Goal: Communication & Community: Answer question/provide support

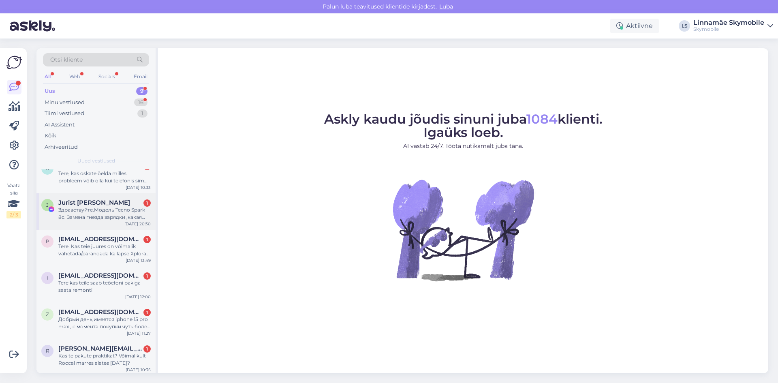
scroll to position [117, 0]
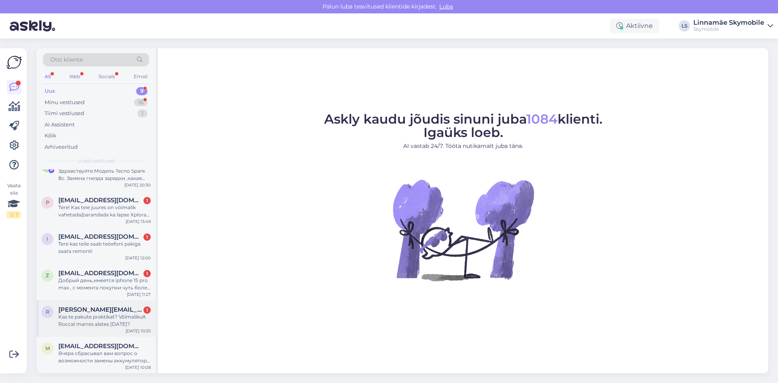
click at [111, 321] on div "Kas te pakute praktikat? Võimalikult Roccal marres alates [DATE]?" at bounding box center [104, 320] width 92 height 15
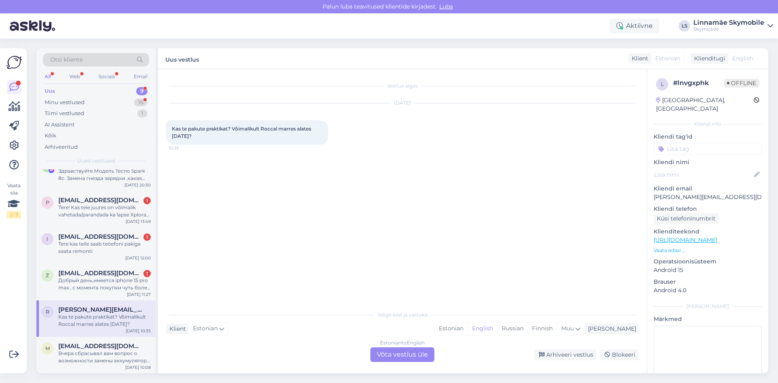
click at [413, 349] on div "Estonian to English Võta vestlus üle" at bounding box center [402, 354] width 64 height 15
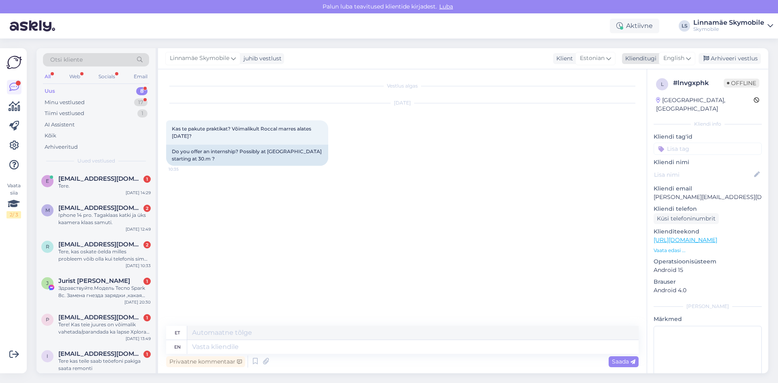
click at [642, 57] on div "Klienditugi" at bounding box center [639, 58] width 34 height 9
type input "est"
click at [643, 91] on link "Estonian" at bounding box center [658, 94] width 89 height 13
click at [417, 348] on textarea at bounding box center [402, 345] width 473 height 17
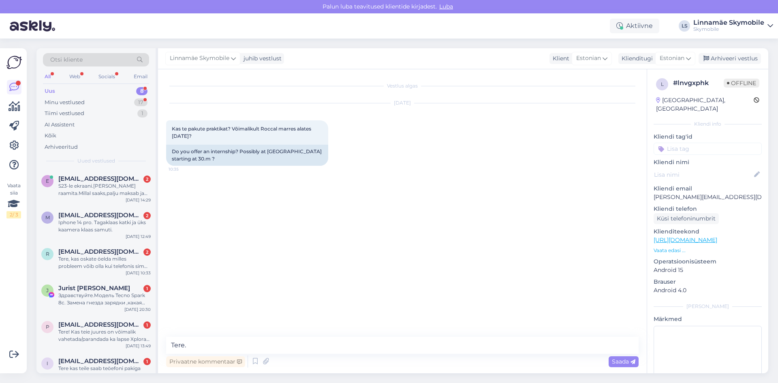
drag, startPoint x: 600, startPoint y: 109, endPoint x: 509, endPoint y: 165, distance: 106.8
click at [600, 109] on div "[DATE] Kas te pakute praktikat? Võimalikult Roccal marres alates 30.märtsist? 1…" at bounding box center [402, 134] width 473 height 80
click at [279, 340] on textarea "Tere." at bounding box center [402, 345] width 473 height 17
type textarea "Tere. Kahjuks, aga ei pakku"
click at [678, 143] on input at bounding box center [708, 149] width 108 height 12
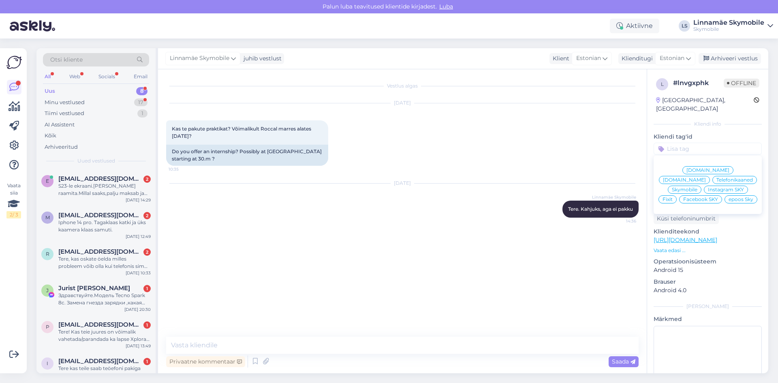
click at [697, 187] on span "Skymobile" at bounding box center [685, 189] width 26 height 5
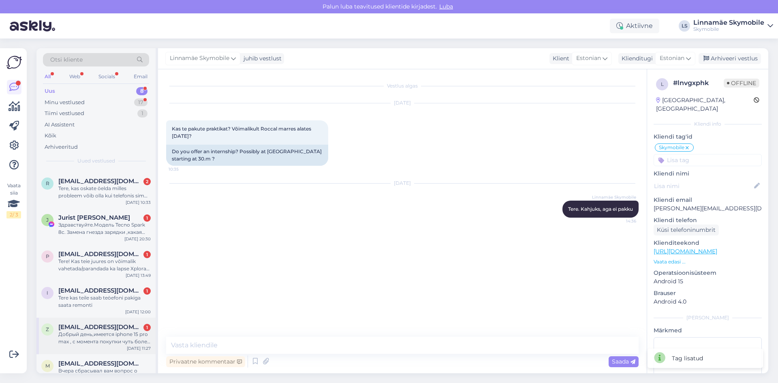
scroll to position [88, 0]
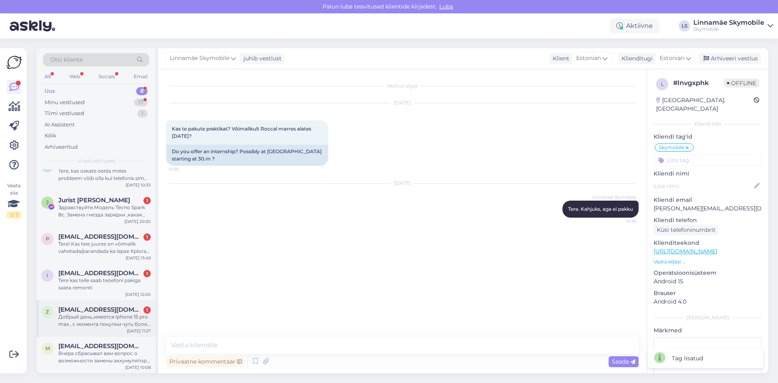
click at [111, 318] on div "Добрый день,имеется iphone 15 pro max , с момента покупки чуть более года назад…" at bounding box center [104, 320] width 92 height 15
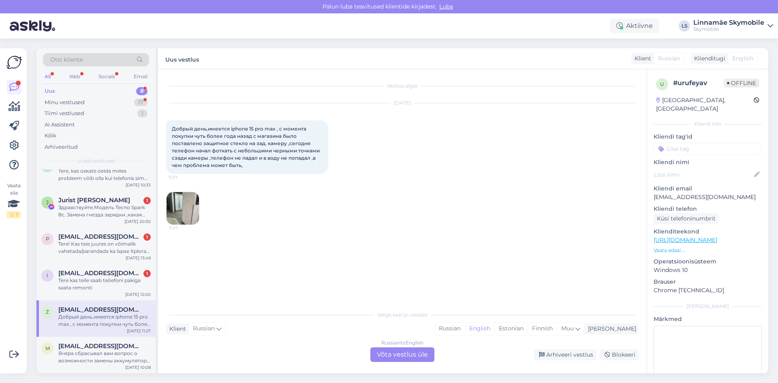
click at [185, 210] on img at bounding box center [183, 208] width 32 height 32
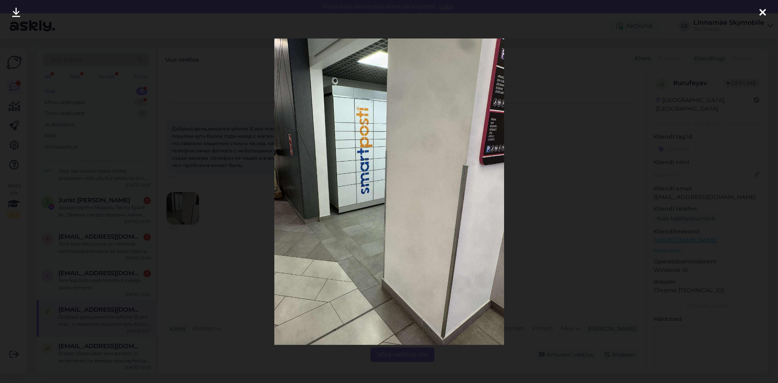
click at [763, 15] on icon at bounding box center [762, 13] width 6 height 11
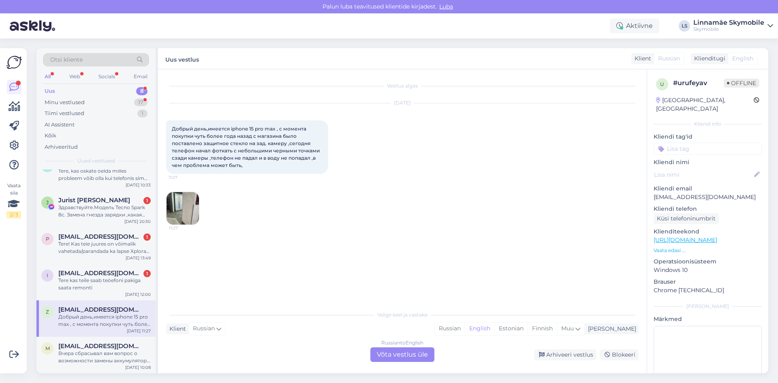
click at [406, 352] on div "Russian to English Võta vestlus üle" at bounding box center [402, 354] width 64 height 15
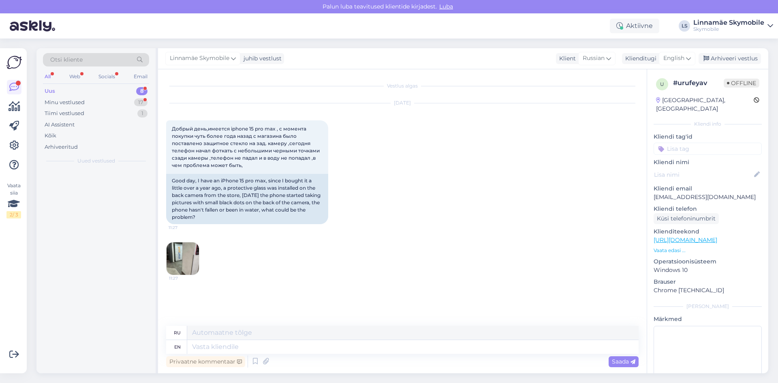
scroll to position [0, 0]
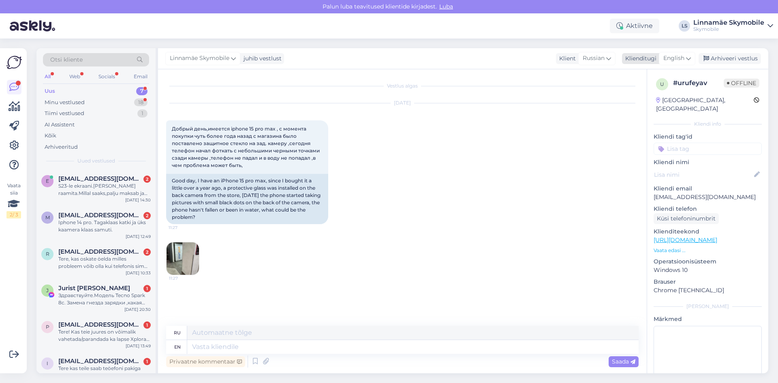
click at [654, 57] on div "Klienditugi" at bounding box center [639, 58] width 34 height 9
click at [654, 69] on div "est" at bounding box center [659, 75] width 76 height 17
drag, startPoint x: 654, startPoint y: 69, endPoint x: 650, endPoint y: 72, distance: 4.9
click at [651, 72] on div "est" at bounding box center [659, 75] width 76 height 17
click at [650, 72] on input "est" at bounding box center [659, 76] width 76 height 13
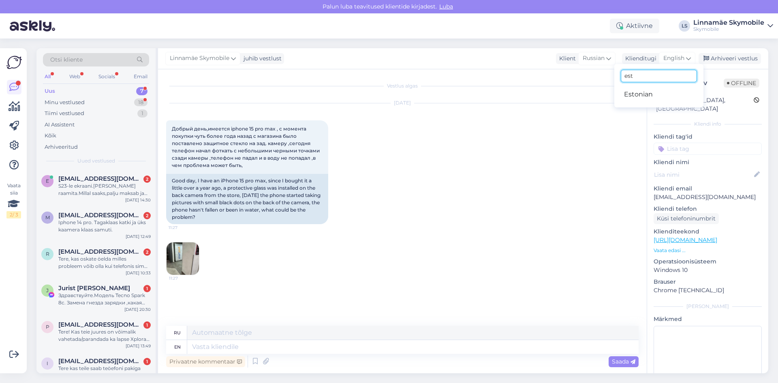
click at [650, 72] on input "est" at bounding box center [659, 76] width 76 height 13
type input "rus"
click at [655, 101] on link "Russian" at bounding box center [658, 107] width 89 height 13
click at [381, 341] on textarea at bounding box center [402, 345] width 473 height 17
type textarea "P"
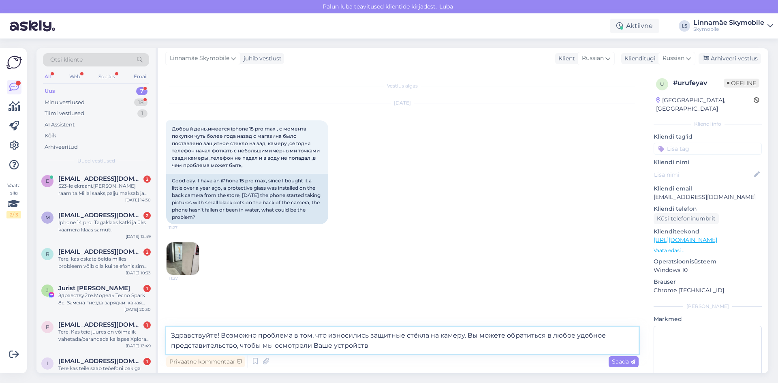
type textarea "Здравствуйте! Возможно проблема в том, что износились защитные стёкла на камеру…"
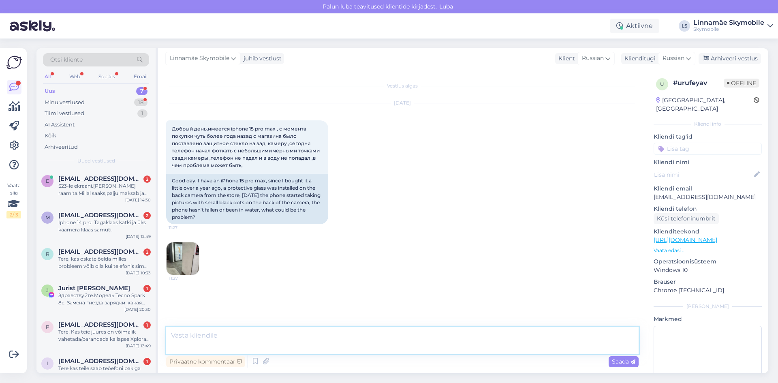
scroll to position [28, 0]
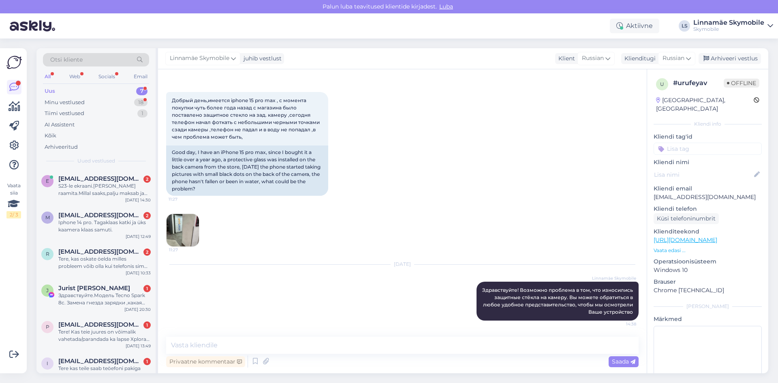
click at [711, 143] on input at bounding box center [708, 149] width 108 height 12
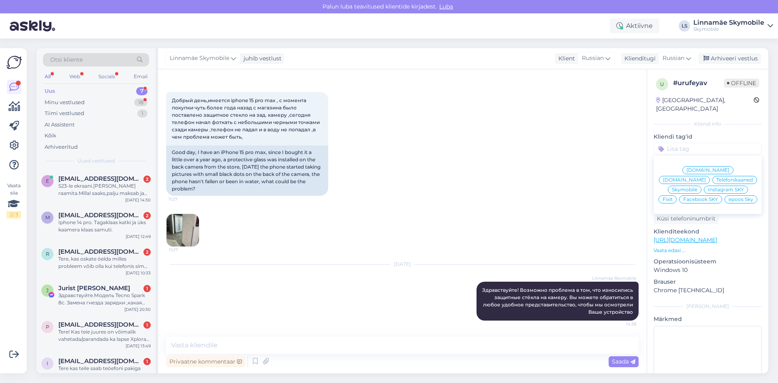
click at [697, 187] on span "Skymobile" at bounding box center [685, 189] width 26 height 5
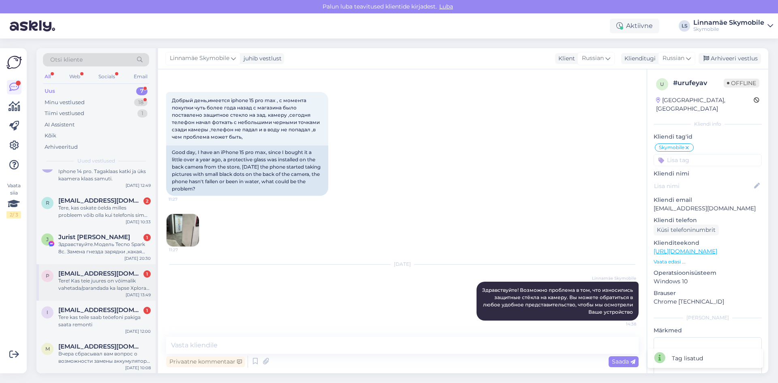
scroll to position [51, 0]
click at [90, 312] on span "[EMAIL_ADDRESS][DOMAIN_NAME]" at bounding box center [100, 309] width 84 height 7
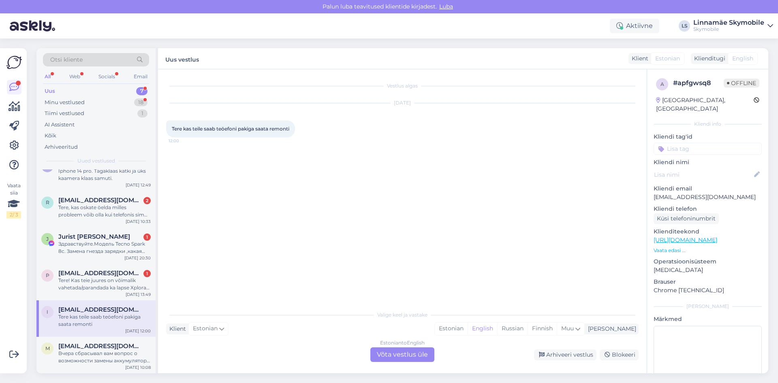
click at [386, 350] on div "Estonian to English Võta vestlus üle" at bounding box center [402, 354] width 64 height 15
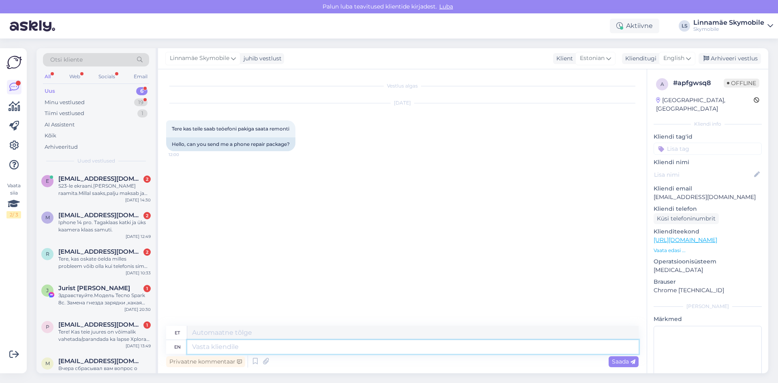
click at [291, 343] on textarea at bounding box center [412, 347] width 451 height 14
type textarea "[PERSON_NAME]"
click at [659, 51] on div "Otsi kliente All Web Socials Email Uus 6 Minu vestlused 19 Tiimi vestlused 1 AI…" at bounding box center [405, 211] width 747 height 344
click at [660, 58] on div "English" at bounding box center [677, 58] width 36 height 13
click at [655, 73] on input "rus" at bounding box center [659, 76] width 76 height 13
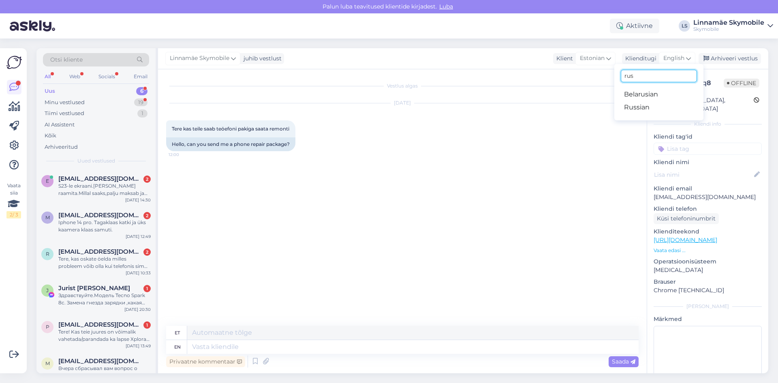
click at [655, 73] on input "rus" at bounding box center [659, 76] width 76 height 13
type input "у"
type input "est"
click at [649, 93] on link "Estonian" at bounding box center [658, 94] width 89 height 13
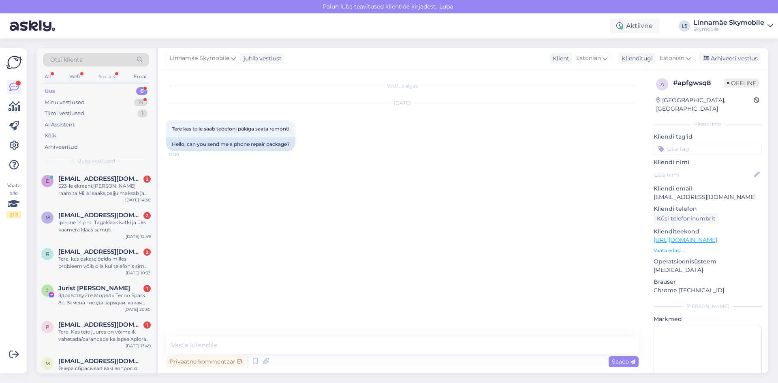
click at [363, 338] on div "Vestlus algas [DATE] Tere kas teile saab teöefoni pakiga saata remonti 12:00 He…" at bounding box center [402, 221] width 489 height 304
click at [364, 344] on textarea at bounding box center [402, 345] width 473 height 17
type textarea "Tere! Jah, see võimalus on meil olemas"
click at [676, 145] on input at bounding box center [708, 149] width 108 height 12
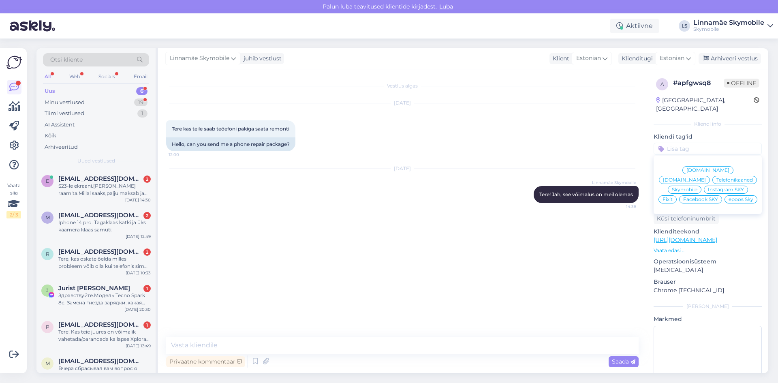
click at [697, 187] on span "Skymobile" at bounding box center [685, 189] width 26 height 5
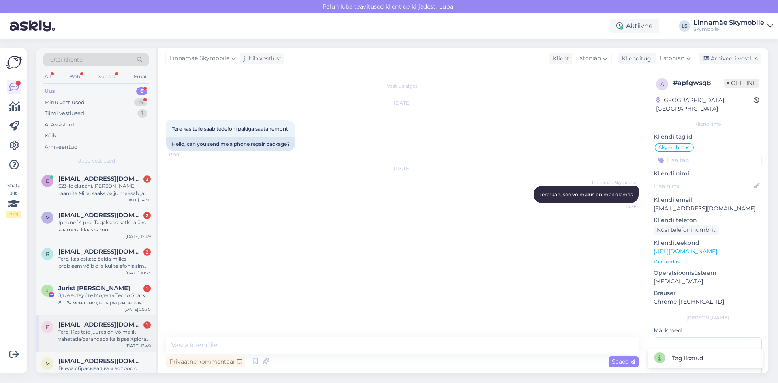
click at [114, 334] on div "Tere! Kas teie juures on võimalik vahetada/parandada ka lapse Xplora käekella e…" at bounding box center [104, 335] width 92 height 15
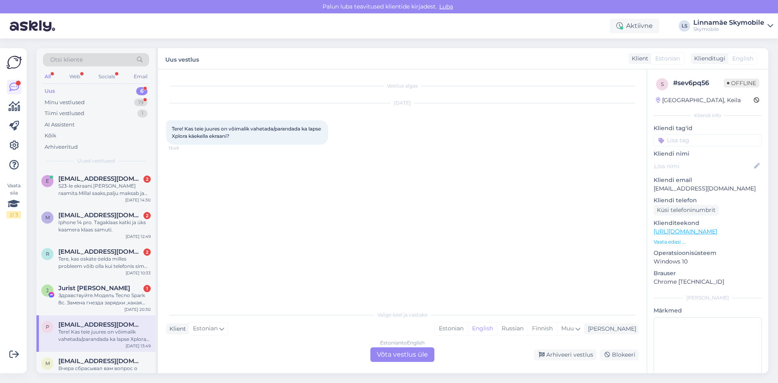
click at [396, 354] on div "Estonian to English Võta vestlus üle" at bounding box center [402, 354] width 64 height 15
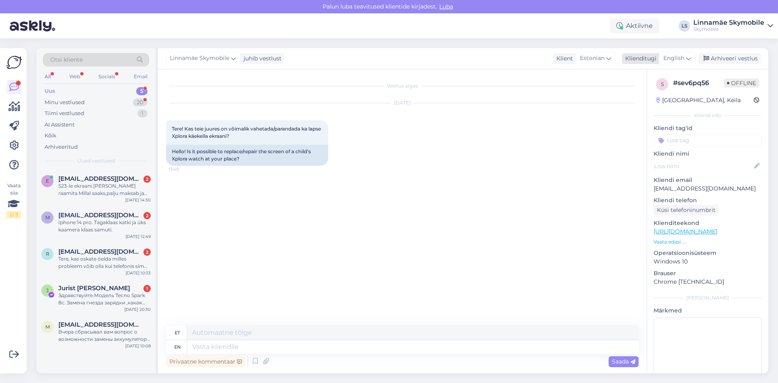
click at [640, 56] on div "Klienditugi" at bounding box center [639, 58] width 34 height 9
click at [642, 95] on link "Estonian" at bounding box center [658, 94] width 89 height 13
click at [442, 349] on textarea at bounding box center [402, 345] width 473 height 17
click at [440, 347] on textarea "Tere! kahjuks, aga meie tarnijatel on varuosi puudu antud mudelile" at bounding box center [402, 345] width 473 height 17
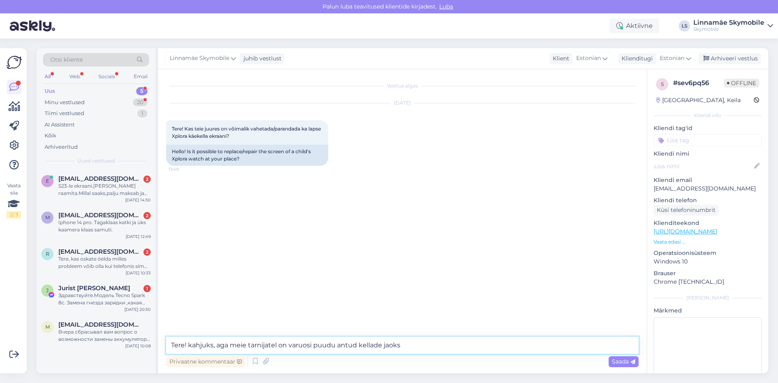
type textarea "Tere! kahjuks, aga meie tarnijatel on varuosi puudu antud kellade jaoks"
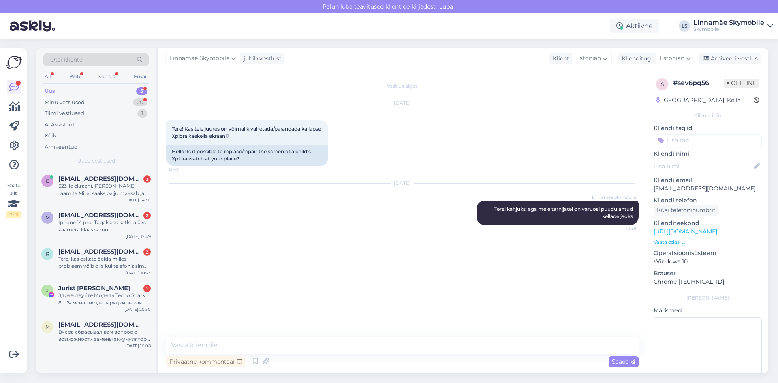
click at [701, 140] on input at bounding box center [708, 140] width 108 height 12
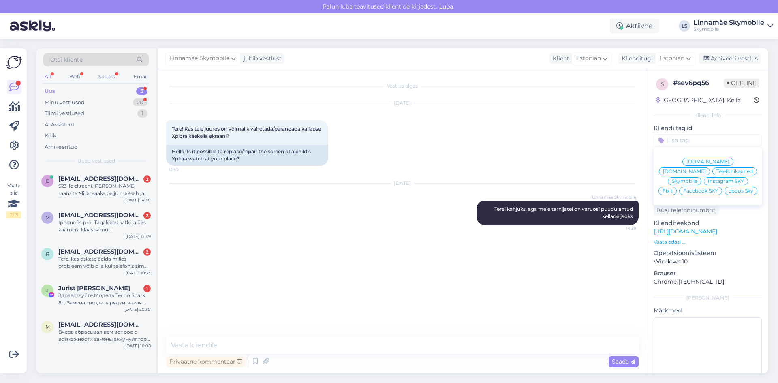
click at [697, 179] on span "Skymobile" at bounding box center [685, 181] width 26 height 5
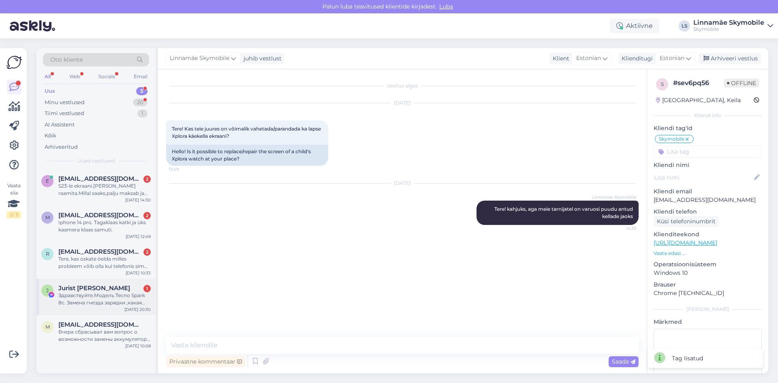
click at [93, 299] on div "Здравствуйте.Модель Tecno Spark 8c. Замена гнезда зарядки ,какая цена?" at bounding box center [104, 299] width 92 height 15
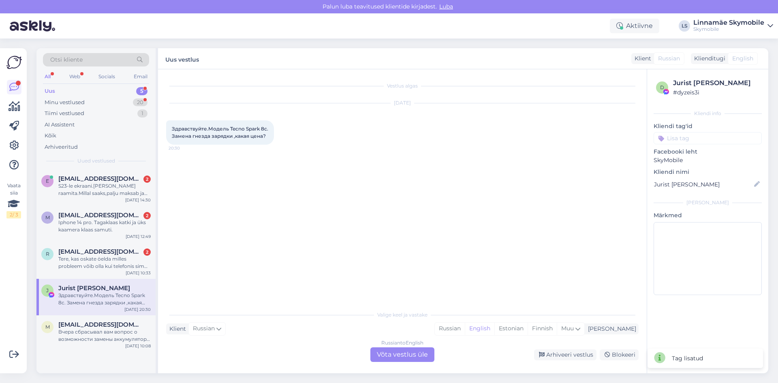
click at [407, 356] on div "Russian to English Võta vestlus üle" at bounding box center [402, 354] width 64 height 15
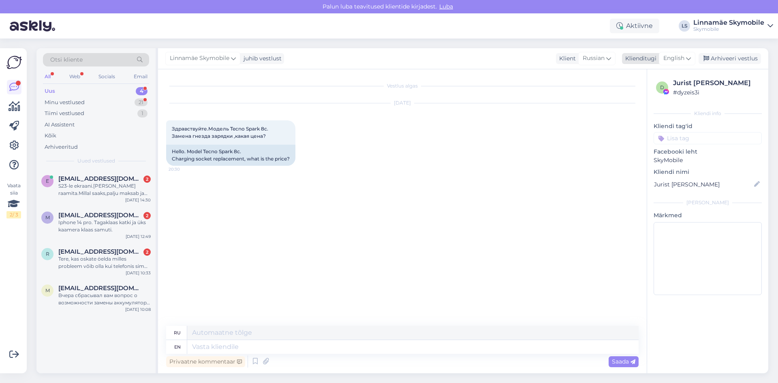
click at [652, 56] on div "Klienditugi" at bounding box center [639, 58] width 34 height 9
click at [636, 76] on input "est" at bounding box center [659, 76] width 76 height 13
type input "rus"
click at [644, 112] on link "Russian" at bounding box center [658, 107] width 89 height 13
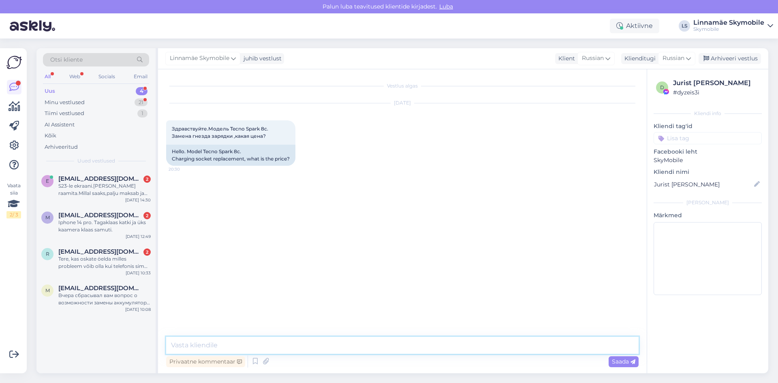
click at [345, 342] on textarea at bounding box center [402, 345] width 473 height 17
type textarea "P"
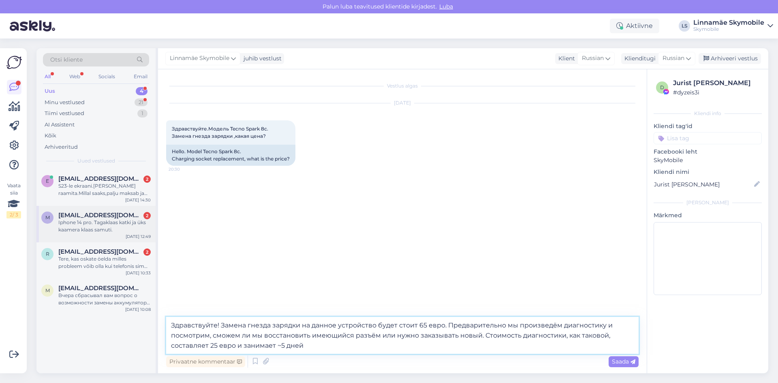
type textarea "Здравствуйте! Замена гнезда зарядки на данное устройство будет стоит 65 евро. П…"
click at [90, 206] on div "m [EMAIL_ADDRESS][DOMAIN_NAME] 2 Iphone 14 pro. Tagaklaas [PERSON_NAME] üks kaa…" at bounding box center [95, 224] width 119 height 36
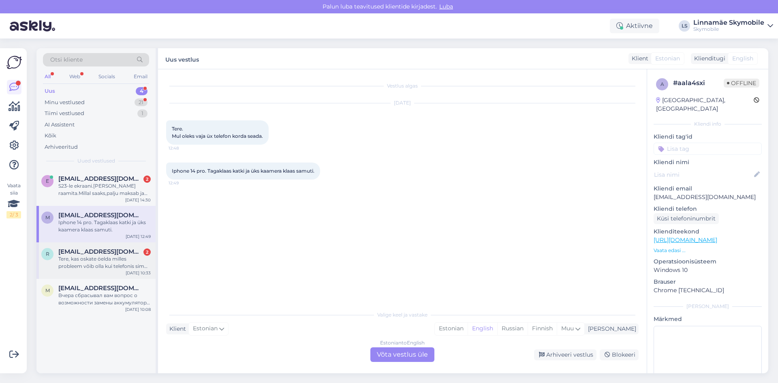
click at [73, 265] on div "Tere, kas oskate öelda milles probleem võib olla kui telefonis sim kaart ei ole…" at bounding box center [104, 262] width 92 height 15
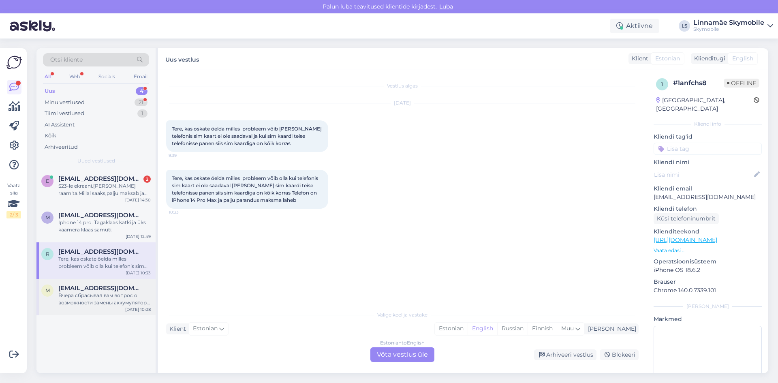
click at [81, 305] on div "Вчера сбрасывал вам вопрос о возможности замены аккумулятора POCO F3" at bounding box center [104, 299] width 92 height 15
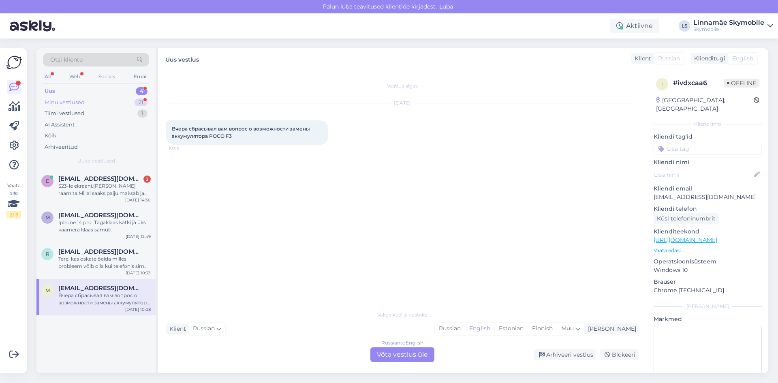
click at [105, 101] on div "Minu vestlused 21" at bounding box center [96, 102] width 106 height 11
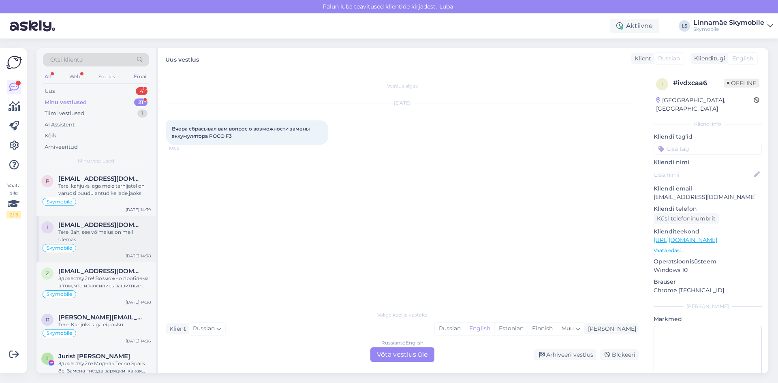
click at [126, 240] on div "Tere! Jah, see võimalus on meil olemas" at bounding box center [104, 236] width 92 height 15
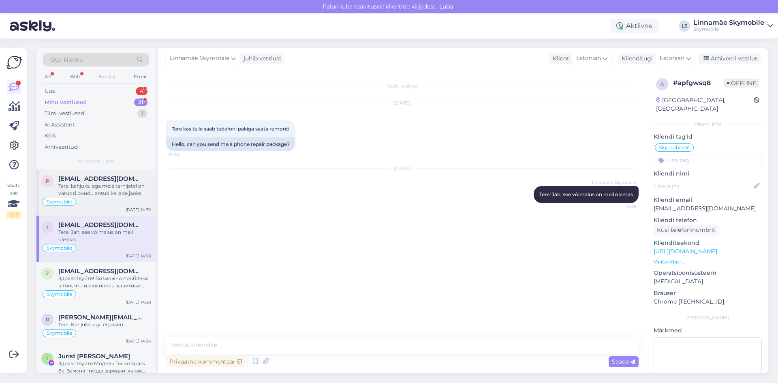
click at [109, 191] on div "Tere! kahjuks, aga meie tarnijatel on varuosi puudu antud kellade jaoks" at bounding box center [104, 189] width 92 height 15
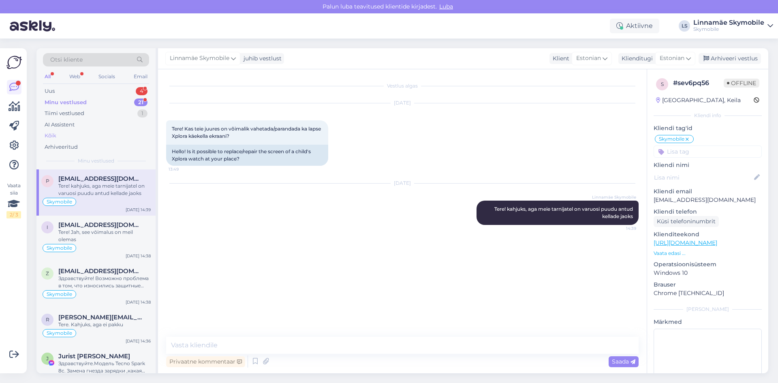
click at [54, 135] on div "Kõik" at bounding box center [51, 136] width 12 height 8
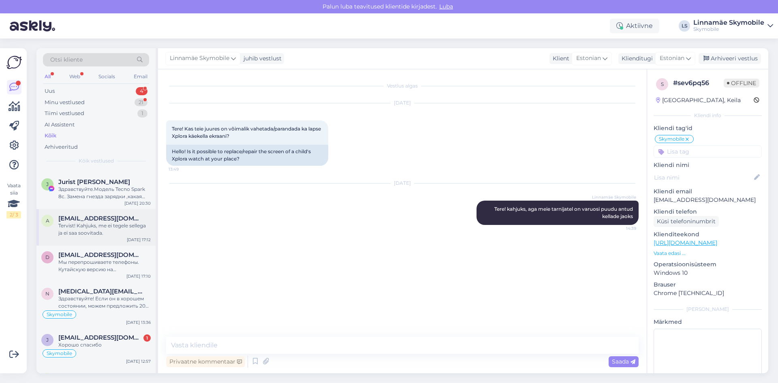
scroll to position [446, 0]
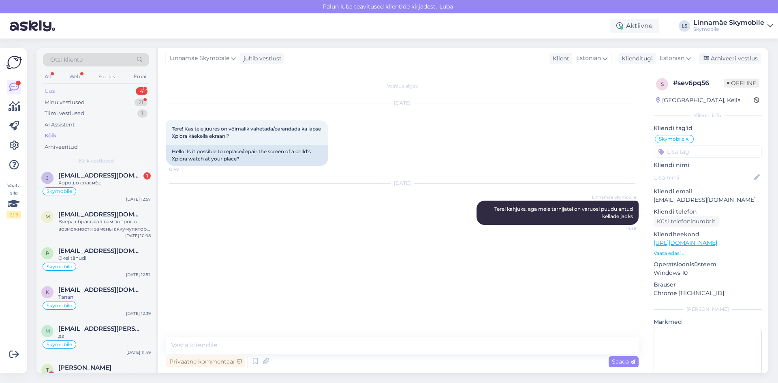
click at [47, 90] on div "Uus" at bounding box center [50, 91] width 10 height 8
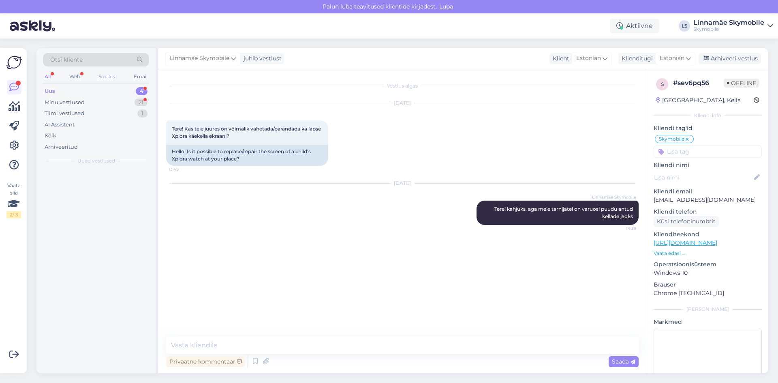
scroll to position [0, 0]
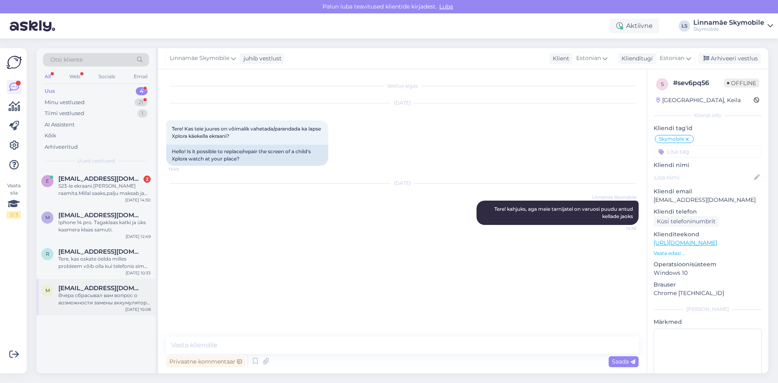
click at [100, 298] on div "Вчера сбрасывал вам вопрос о возможности замены аккумулятора POCO F3" at bounding box center [104, 299] width 92 height 15
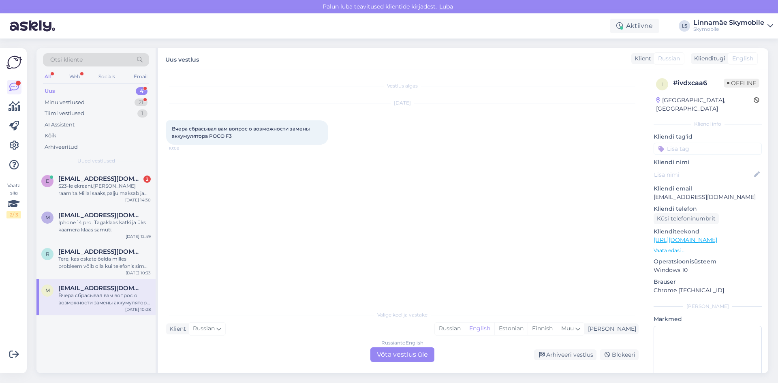
click at [418, 353] on div "Russian to English Võta vestlus üle" at bounding box center [402, 354] width 64 height 15
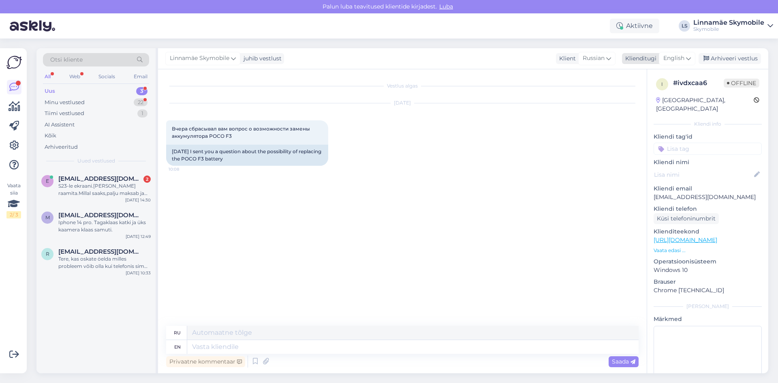
click at [643, 53] on div "Linnamäe Skymobile juhib vestlust Klient [DEMOGRAPHIC_DATA] Klienditugi English…" at bounding box center [463, 58] width 610 height 21
click at [644, 53] on div "Klienditugi English" at bounding box center [658, 58] width 73 height 11
drag, startPoint x: 641, startPoint y: 106, endPoint x: 637, endPoint y: 102, distance: 5.7
click at [641, 106] on link "Russian" at bounding box center [658, 107] width 89 height 13
click at [397, 344] on textarea at bounding box center [402, 345] width 473 height 17
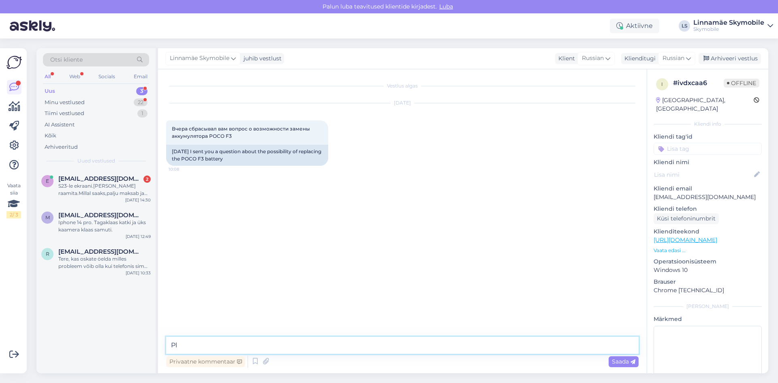
type textarea "P"
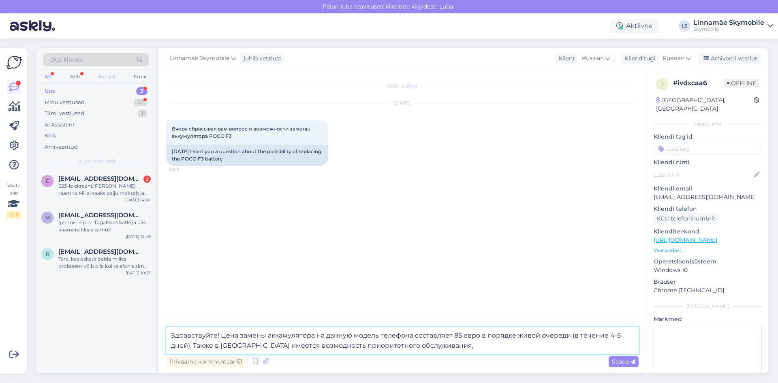
click at [442, 347] on textarea "Здравствуйте! Цена замены аккамулятора на данную модель телефона составляет 85 …" at bounding box center [402, 340] width 473 height 27
drag, startPoint x: 310, startPoint y: 347, endPoint x: 316, endPoint y: 358, distance: 12.7
click at [310, 346] on textarea "Здравствуйте! Цена замены аккамулятора на данную модель телефона составляет 85 …" at bounding box center [402, 340] width 473 height 27
click at [456, 347] on textarea "Здравствуйте! Цена замены аккамулятора на данную модель телефона составляет 85 …" at bounding box center [402, 340] width 473 height 27
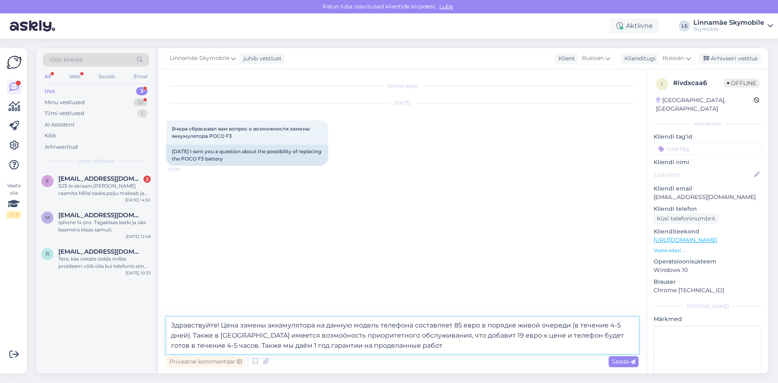
type textarea "Здравствуйте! Цена замены аккамулятора на данную модель телефона составляет 85 …"
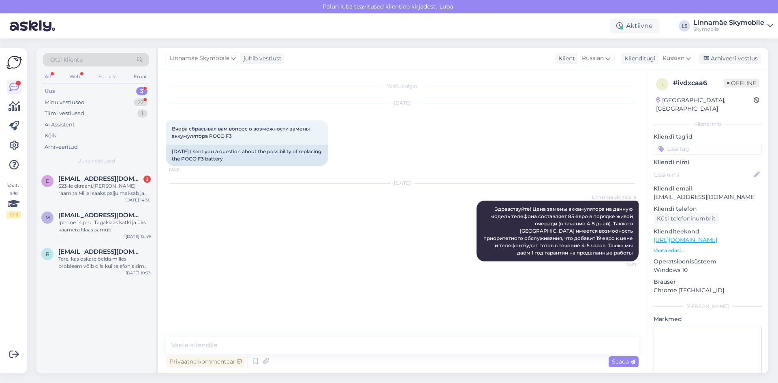
click at [688, 143] on input at bounding box center [708, 149] width 108 height 12
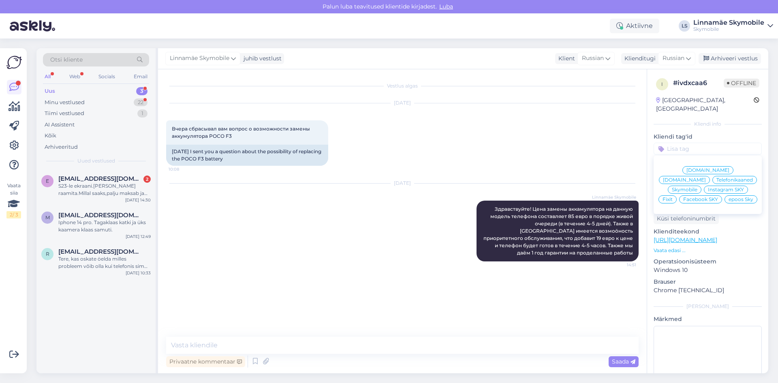
click at [697, 187] on span "Skymobile" at bounding box center [685, 189] width 26 height 5
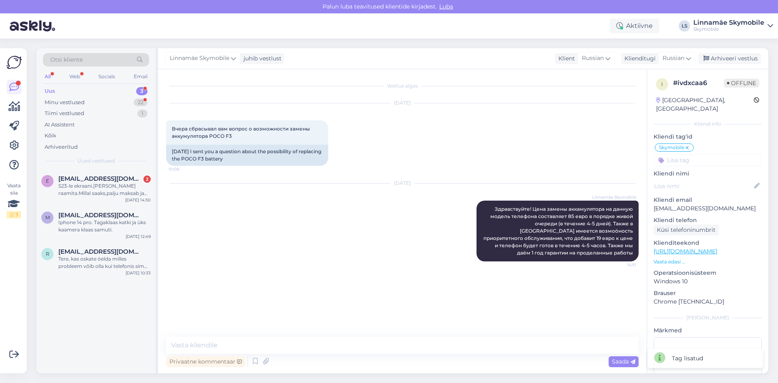
click at [306, 221] on div "[DATE] Linnamäe Skymobile Здравствуйте! Цена замены аккамулятора на данную моде…" at bounding box center [402, 223] width 473 height 96
click at [73, 254] on span "[EMAIL_ADDRESS][DOMAIN_NAME]" at bounding box center [100, 251] width 84 height 7
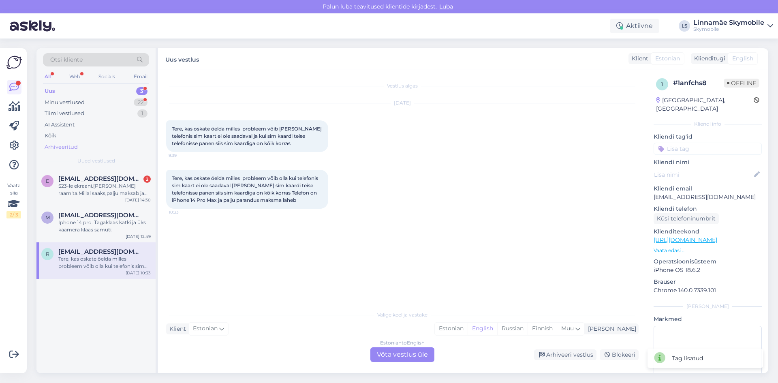
click at [64, 147] on div "Arhiveeritud" at bounding box center [61, 147] width 33 height 8
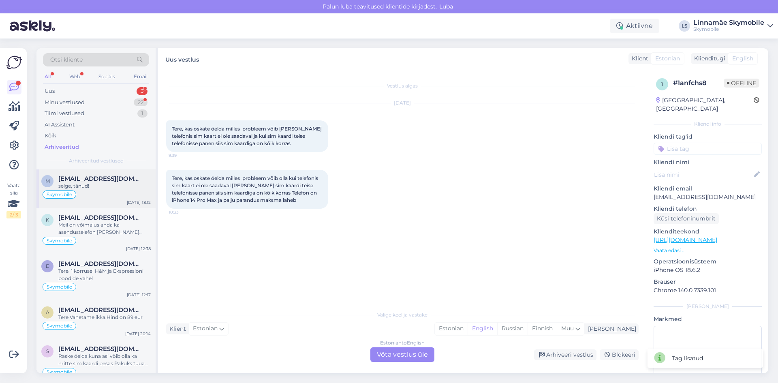
click at [104, 184] on div "selge, tänud!" at bounding box center [104, 185] width 92 height 7
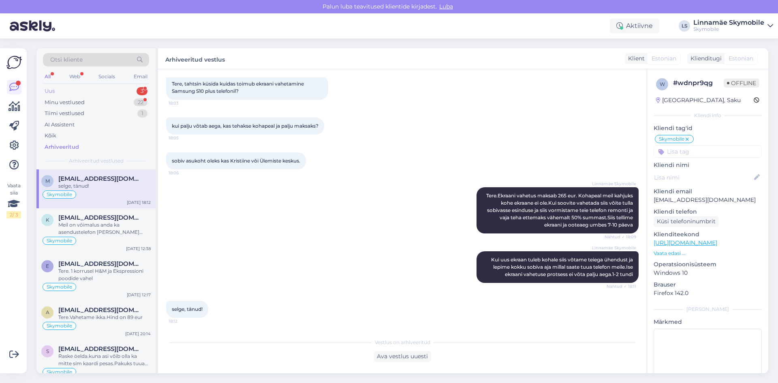
click at [58, 92] on div "Uus 3" at bounding box center [96, 91] width 106 height 11
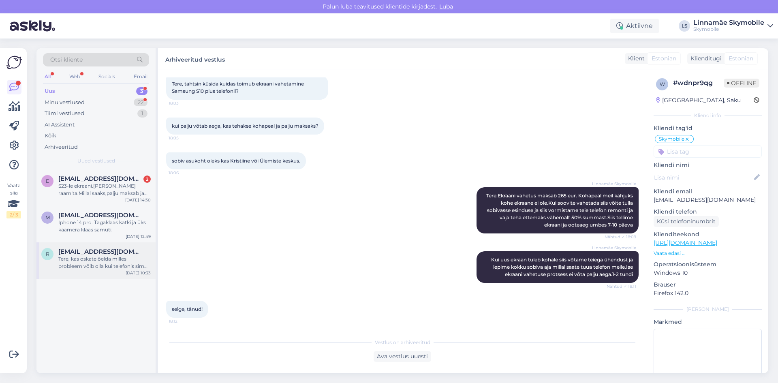
click at [107, 260] on div "Tere, kas oskate öelda milles probleem võib olla kui telefonis sim kaart ei ole…" at bounding box center [104, 262] width 92 height 15
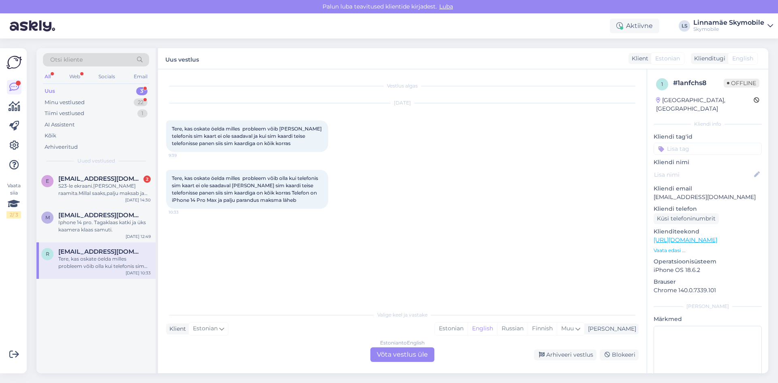
click at [417, 355] on div "Estonian to English Võta vestlus üle" at bounding box center [402, 354] width 64 height 15
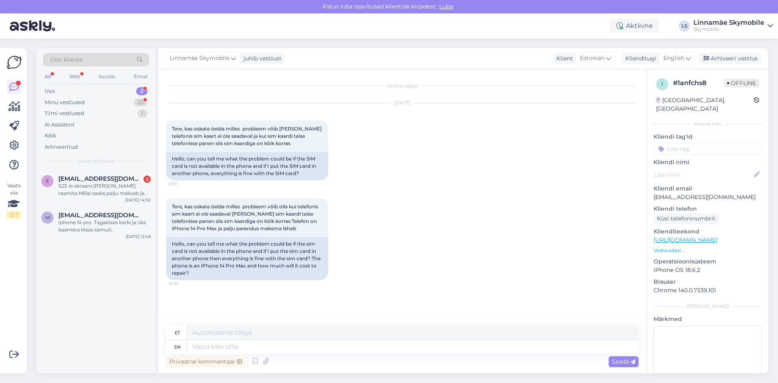
drag, startPoint x: 652, startPoint y: 50, endPoint x: 656, endPoint y: 49, distance: 4.5
drag, startPoint x: 656, startPoint y: 49, endPoint x: 676, endPoint y: 54, distance: 20.9
click at [676, 54] on span "English" at bounding box center [673, 58] width 21 height 9
click at [676, 55] on span "English" at bounding box center [673, 58] width 21 height 9
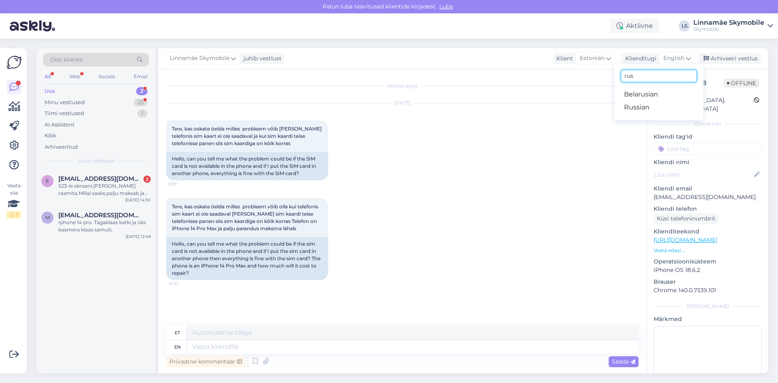
click at [653, 74] on input "rus" at bounding box center [659, 76] width 76 height 13
type input "у"
type input "est"
drag, startPoint x: 652, startPoint y: 101, endPoint x: 647, endPoint y: 102, distance: 5.3
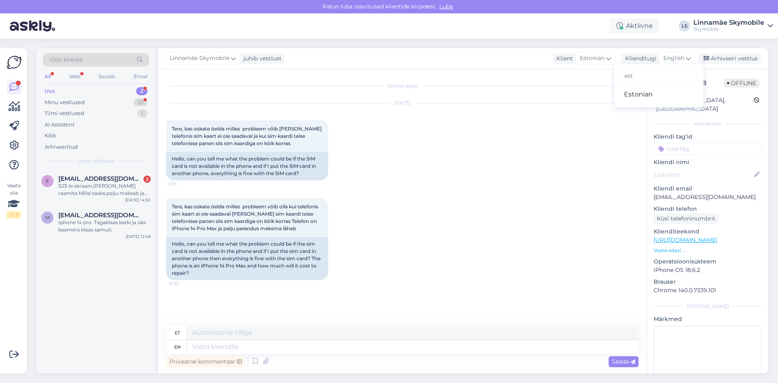
click at [652, 101] on ul "Estonian" at bounding box center [658, 94] width 89 height 19
click at [648, 93] on link "Estonian" at bounding box center [658, 94] width 89 height 13
click at [365, 345] on textarea at bounding box center [402, 345] width 473 height 17
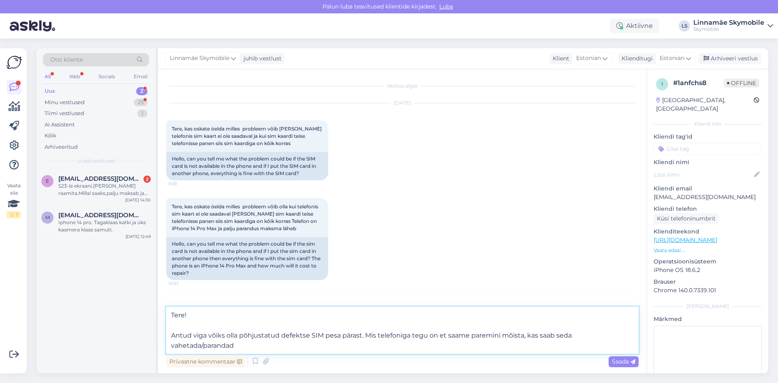
type textarea "Tere! Antud viga võiks olla põhjustatud defektse SIM pesa pärast. Mis telefonig…"
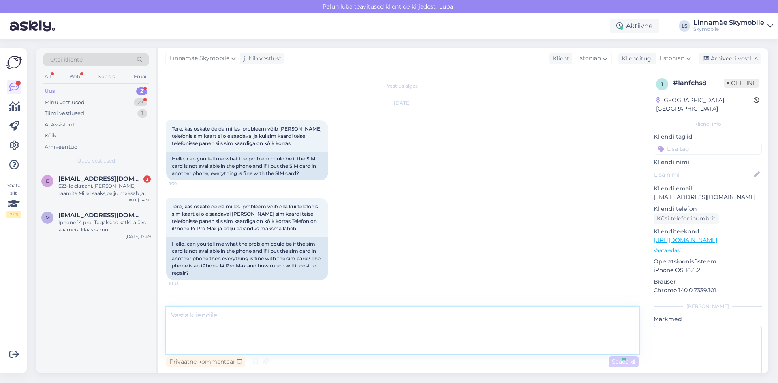
scroll to position [24, 0]
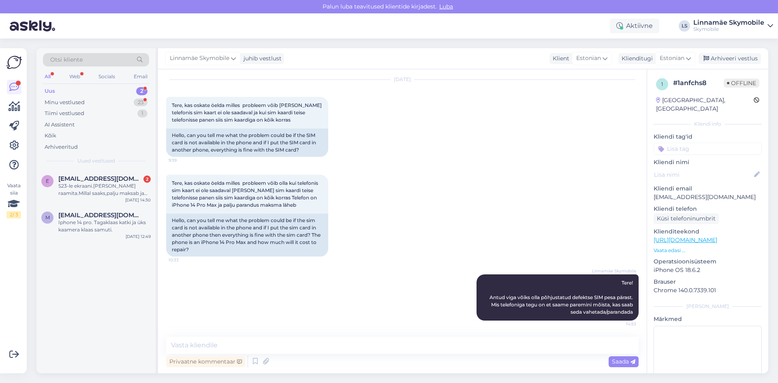
click at [672, 143] on input at bounding box center [708, 149] width 108 height 12
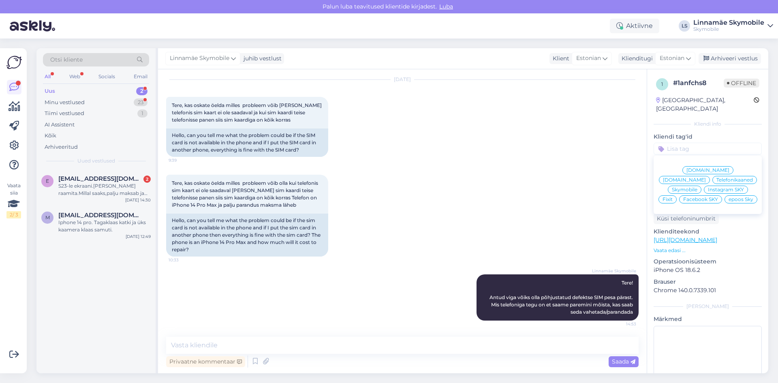
click at [697, 187] on span "Skymobile" at bounding box center [685, 189] width 26 height 5
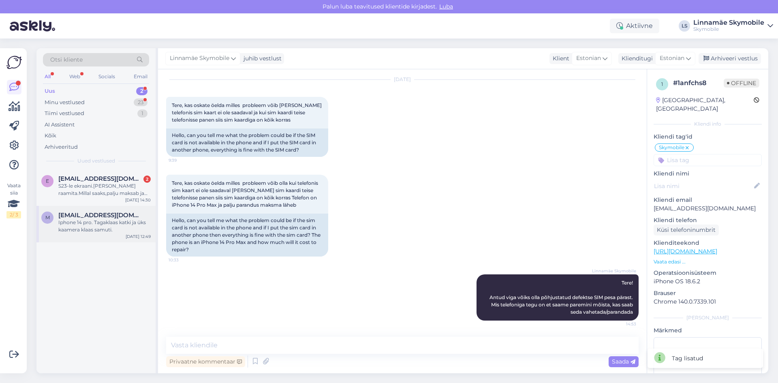
click at [124, 229] on div "Iphone 14 pro. Tagaklaas katki ja üks kaamera klaas samuti." at bounding box center [104, 226] width 92 height 15
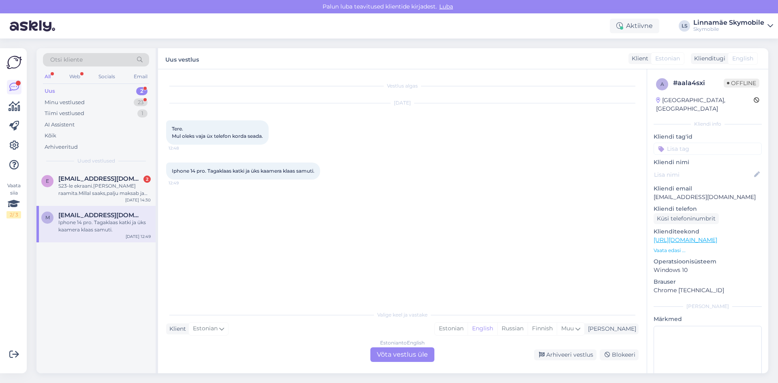
click at [415, 354] on div "Estonian to English Võta vestlus üle" at bounding box center [402, 354] width 64 height 15
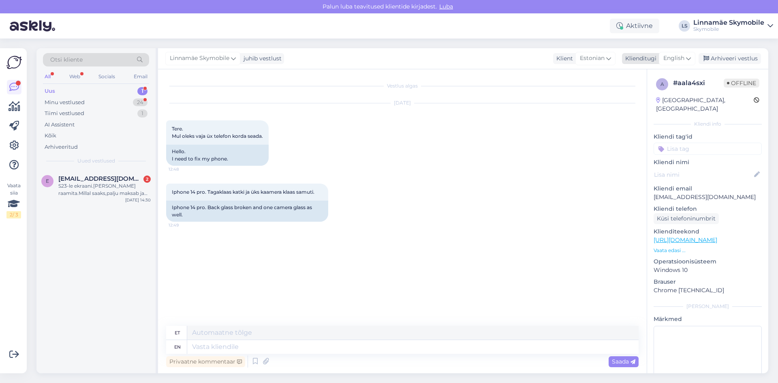
click at [663, 61] on div "English" at bounding box center [677, 58] width 36 height 13
drag, startPoint x: 646, startPoint y: 94, endPoint x: 640, endPoint y: 94, distance: 6.9
click at [647, 94] on link "Estonian" at bounding box center [658, 94] width 89 height 13
click at [411, 350] on textarea at bounding box center [402, 345] width 473 height 17
click at [539, 345] on textarea "Tere. Antud mudeli tagaklaasi vahetus maksab meil 119 (varuosa + töö raha), kaa…" at bounding box center [402, 345] width 473 height 17
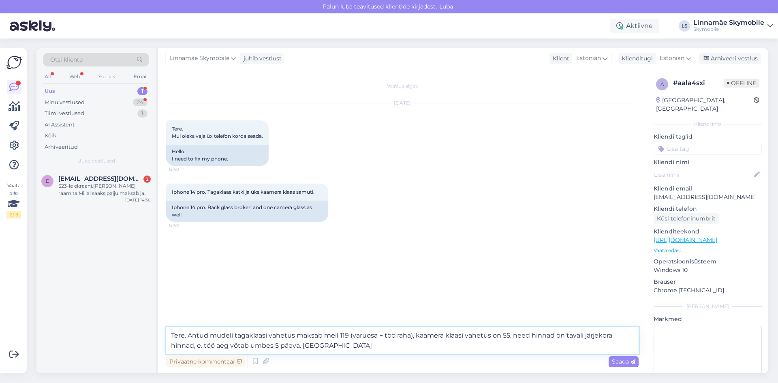
click at [608, 335] on textarea "Tere. Antud mudeli tagaklaasi vahetus maksab meil 119 (varuosa + töö raha), kaa…" at bounding box center [402, 340] width 473 height 27
click at [455, 347] on textarea "Tere. Antud mudeli tagaklaasi vahetus maksab meil 119 (varuosa + töö raha), kaa…" at bounding box center [402, 340] width 473 height 27
click at [457, 345] on textarea "Tere. Antud mudeli tagaklaasi vahetus maksab meil 119 (varuosa + töö raha), kaa…" at bounding box center [402, 340] width 473 height 27
click at [570, 345] on textarea "Tere. Antud mudeli tagaklaasi vahetus maksab meil 119 (varuosa + töö raha), kaa…" at bounding box center [402, 340] width 473 height 27
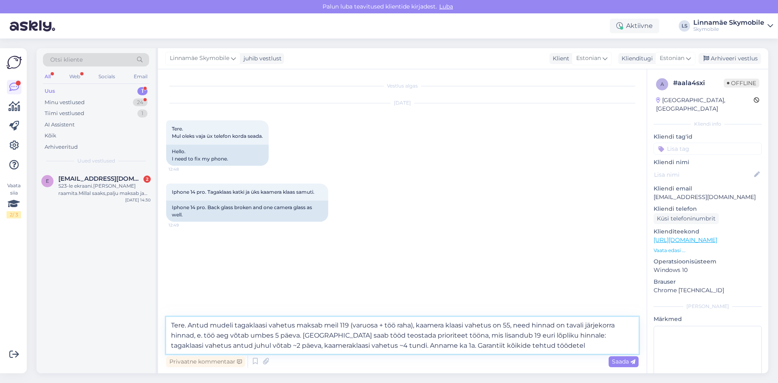
type textarea "Tere. Antud mudeli tagaklaasi vahetus maksab meil 119 (varuosa + töö raha), kaa…"
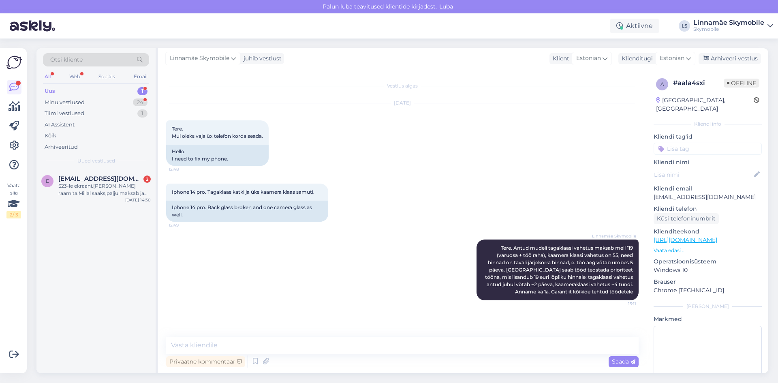
click at [682, 143] on input at bounding box center [708, 149] width 108 height 12
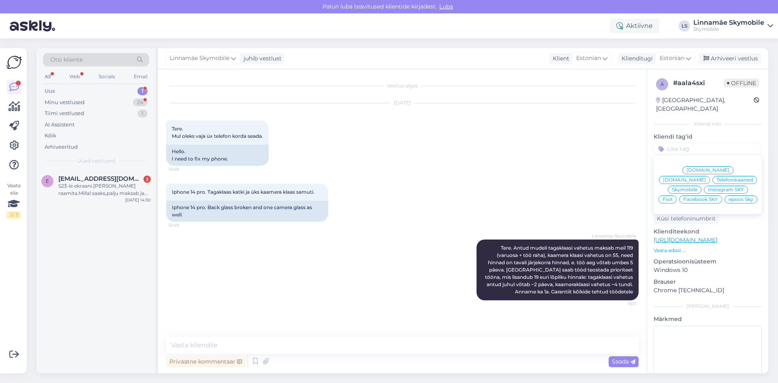
click at [697, 187] on span "Skymobile" at bounding box center [685, 189] width 26 height 5
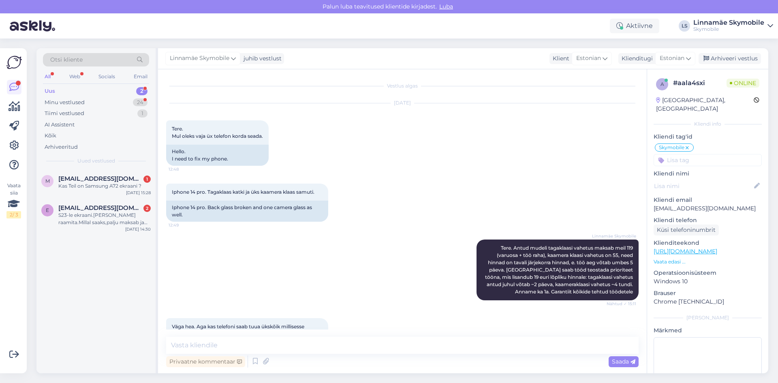
scroll to position [22, 0]
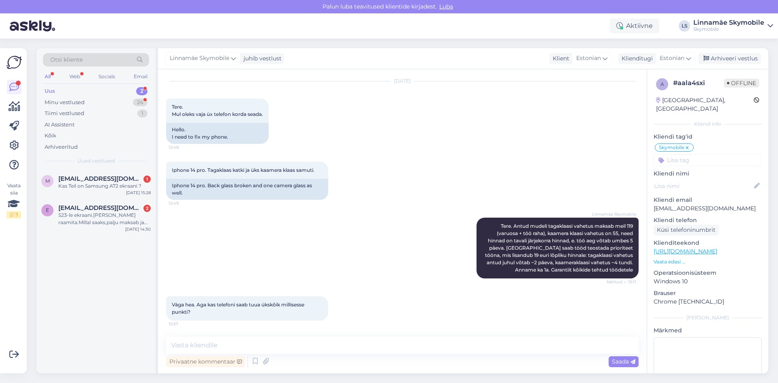
drag, startPoint x: 66, startPoint y: 78, endPoint x: 128, endPoint y: 80, distance: 62.1
click at [72, 84] on div "Otsi kliente All Web Socials Email Uus 2 Minu vestlused 24 Tiimi vestlused 1 AI…" at bounding box center [95, 108] width 119 height 121
